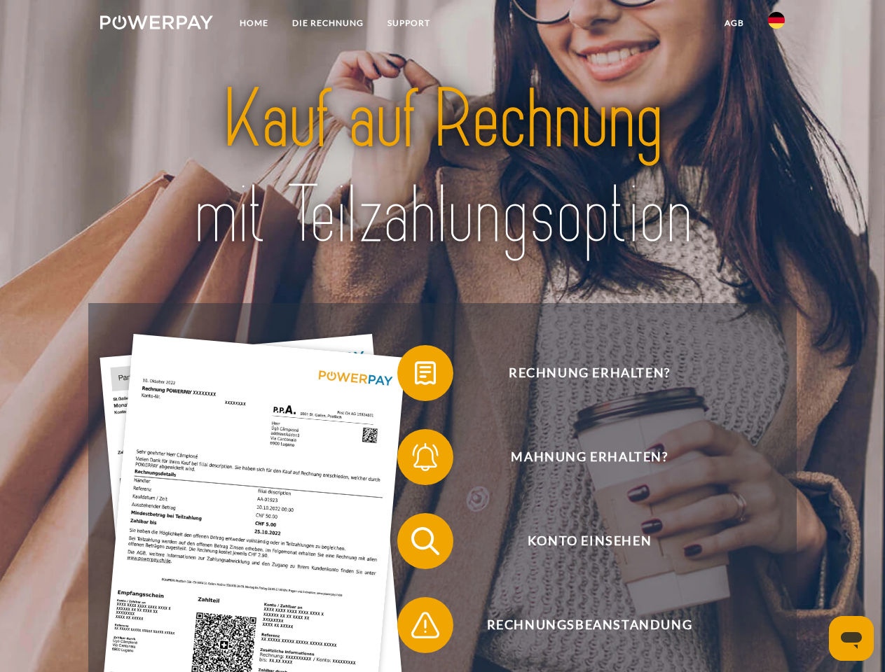
click at [156, 25] on img at bounding box center [156, 22] width 113 height 14
click at [776, 25] on img at bounding box center [776, 20] width 17 height 17
click at [733, 23] on link "agb" at bounding box center [733, 23] width 43 height 25
click at [415, 376] on span at bounding box center [404, 373] width 70 height 70
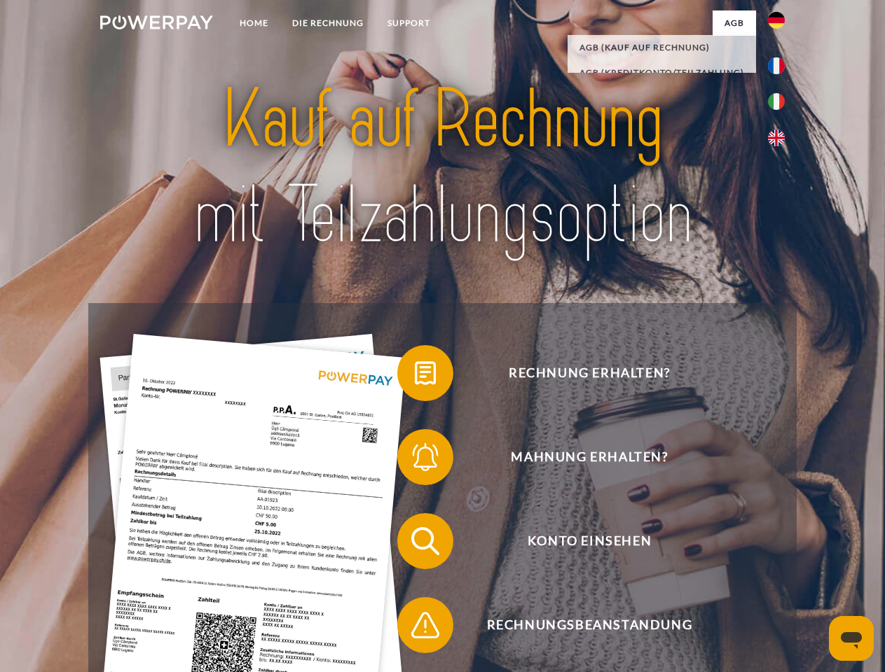
click at [415, 460] on span at bounding box center [404, 457] width 70 height 70
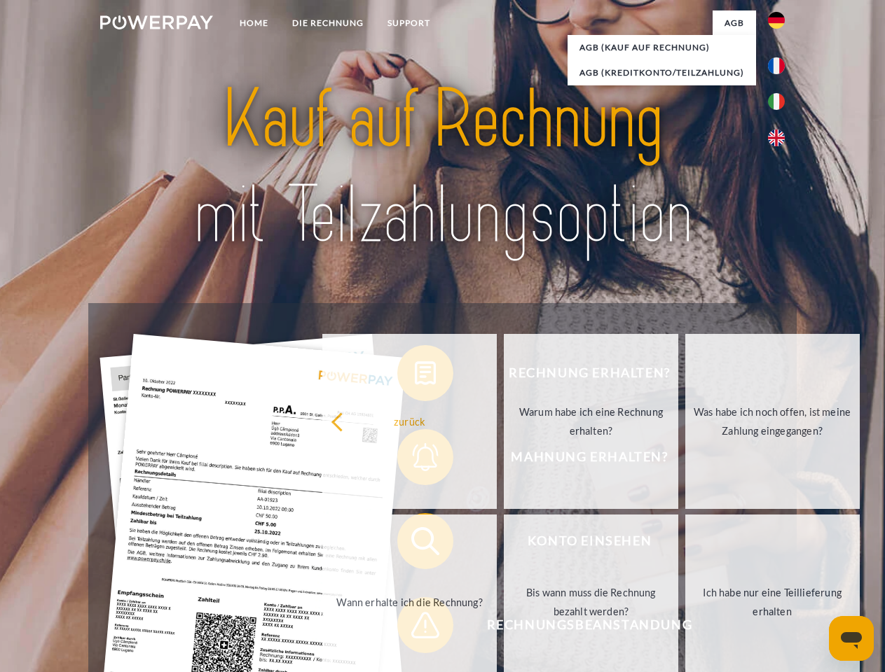
click at [504, 544] on link "Bis wann muss die Rechnung bezahlt werden?" at bounding box center [591, 602] width 174 height 175
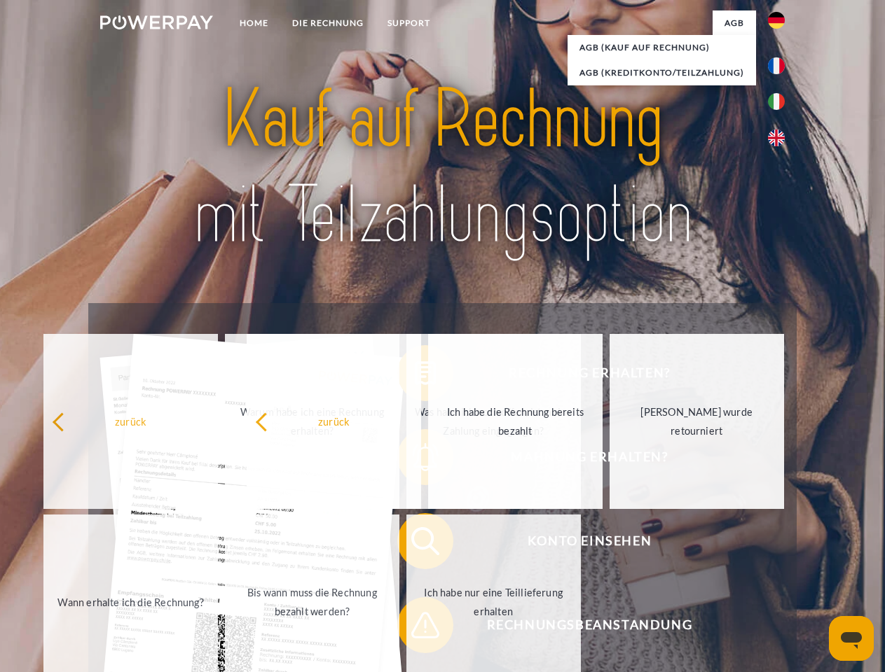
click at [415, 628] on span at bounding box center [404, 626] width 70 height 70
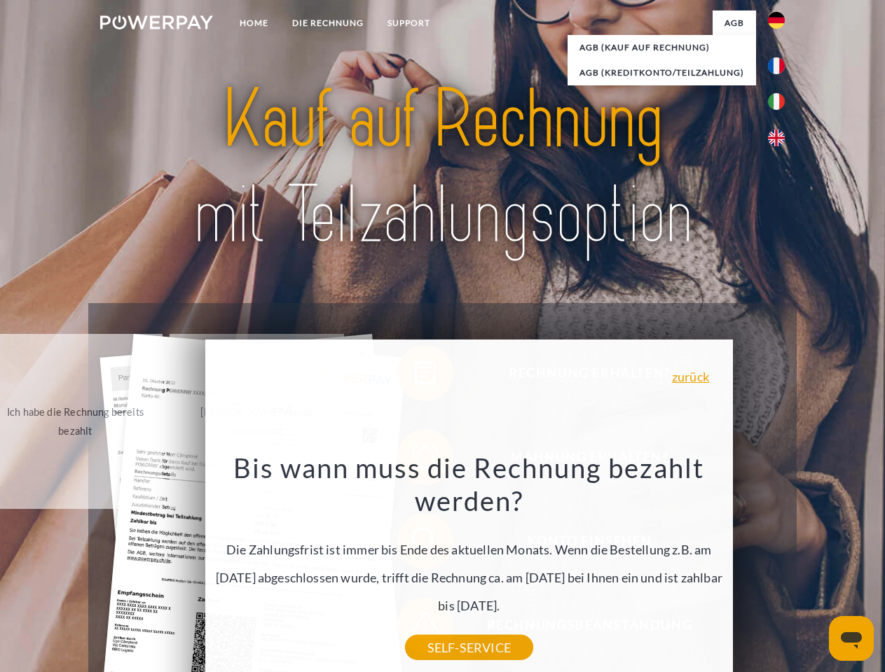
click at [851, 639] on icon "Messaging-Fenster öffnen" at bounding box center [851, 641] width 21 height 17
